Goal: Task Accomplishment & Management: Complete application form

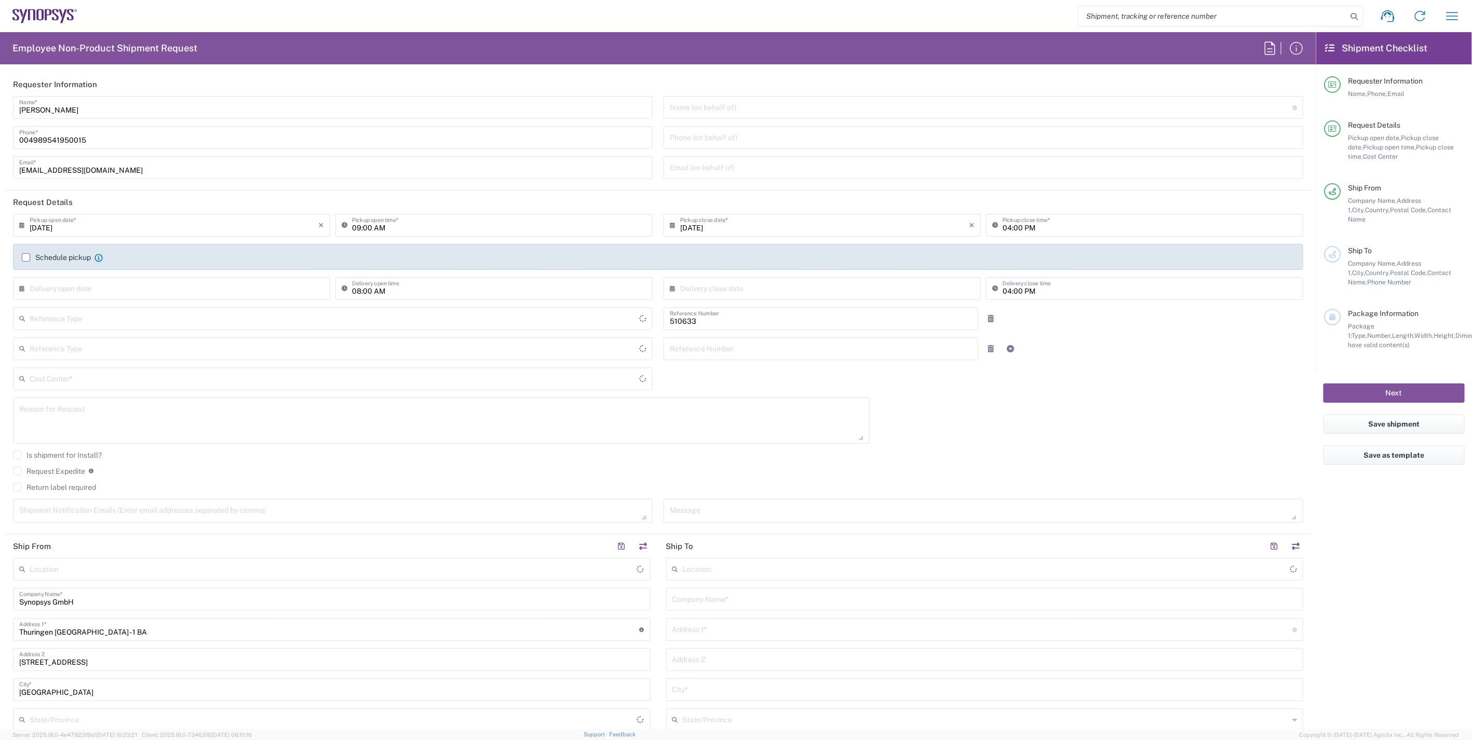
type input "Department"
type input "Delivered at Place"
type input "DE01, SDG, HAPS, HW 510633"
type input "[GEOGRAPHIC_DATA]"
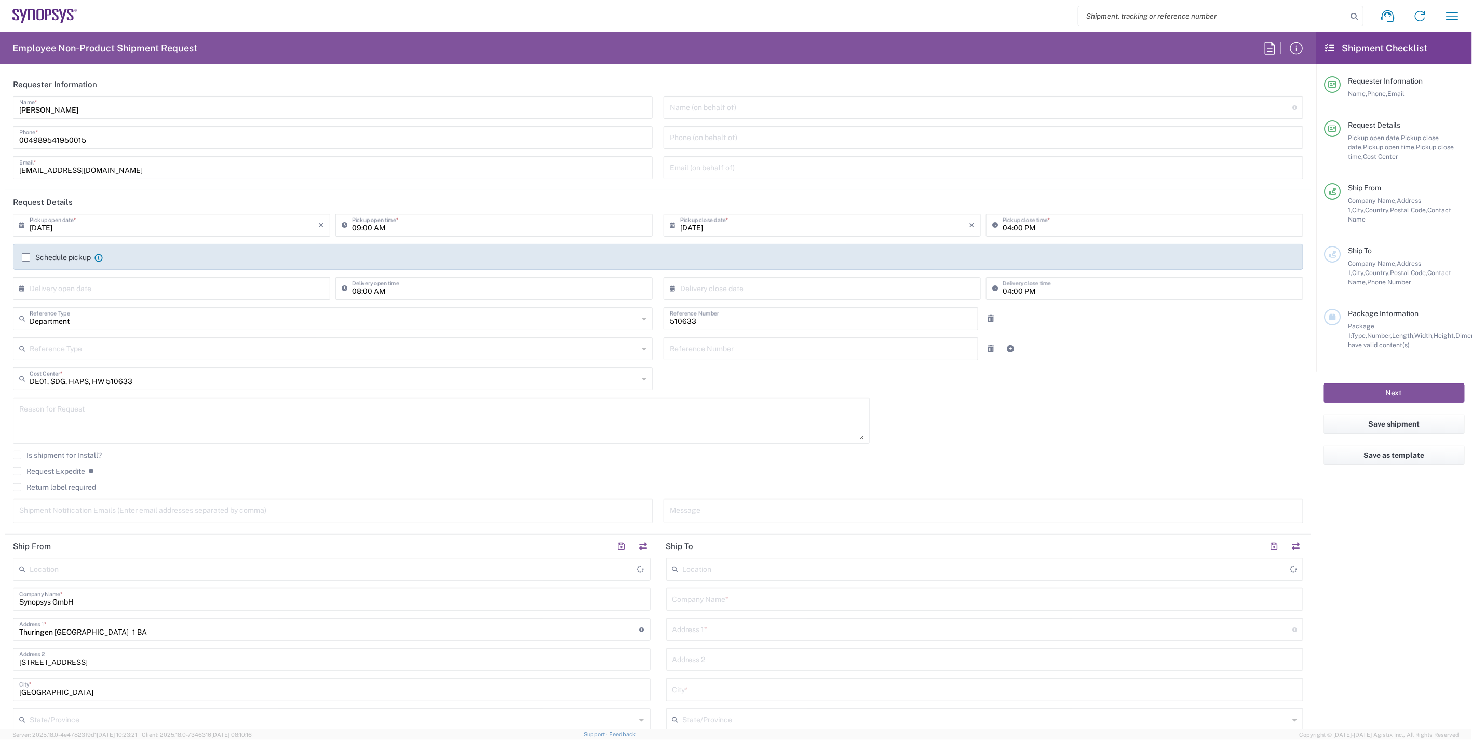
type input "[GEOGRAPHIC_DATA] DE06"
click at [1455, 20] on icon "button" at bounding box center [1452, 16] width 17 height 17
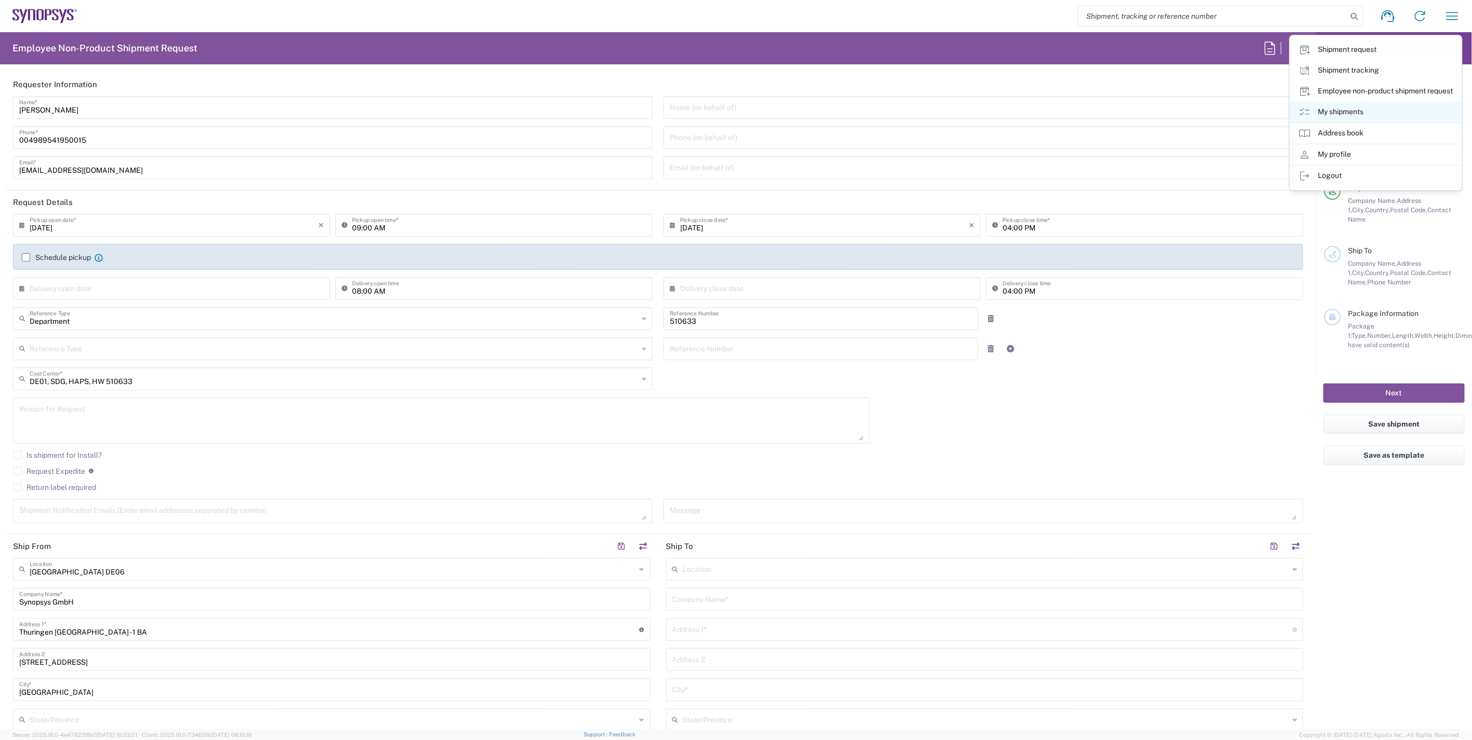
click at [1340, 113] on link "My shipments" at bounding box center [1375, 112] width 171 height 21
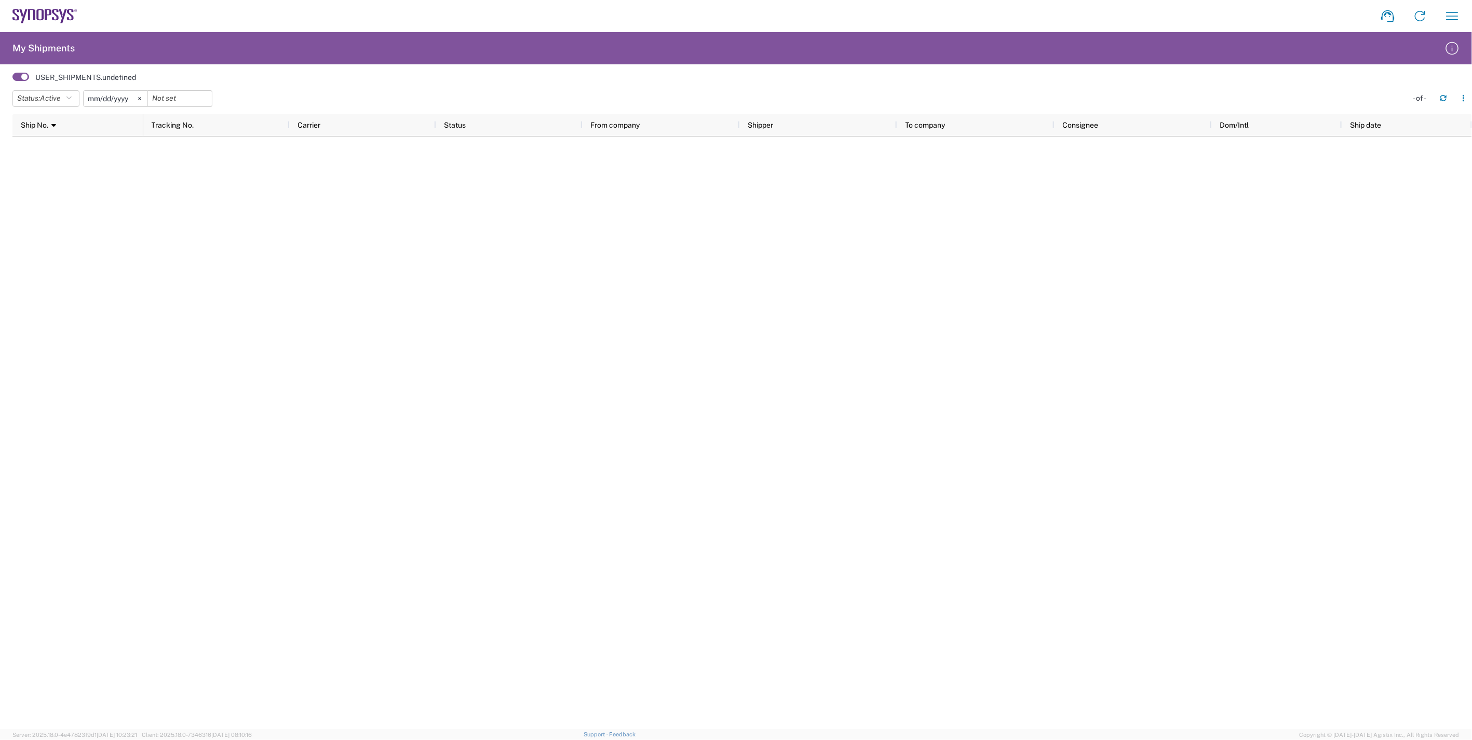
drag, startPoint x: 1045, startPoint y: 271, endPoint x: 875, endPoint y: 236, distance: 174.0
click at [875, 236] on div at bounding box center [807, 433] width 1328 height 593
